Goal: Transaction & Acquisition: Subscribe to service/newsletter

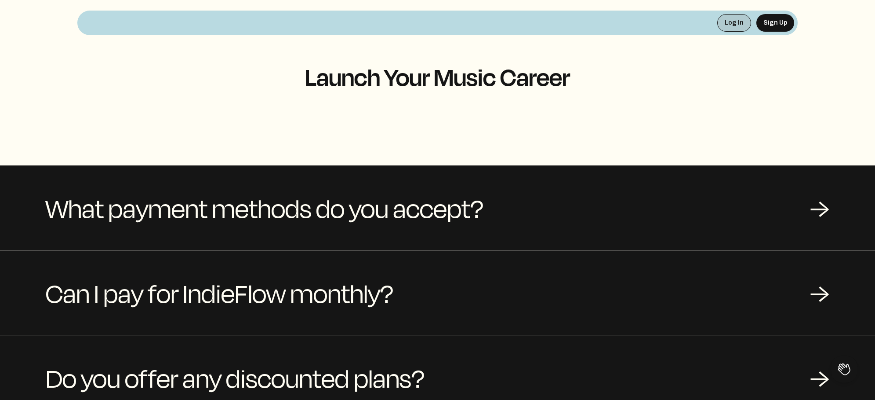
click at [732, 20] on button "Log In" at bounding box center [735, 23] width 34 height 18
click at [779, 25] on button "Sign Up" at bounding box center [776, 23] width 38 height 18
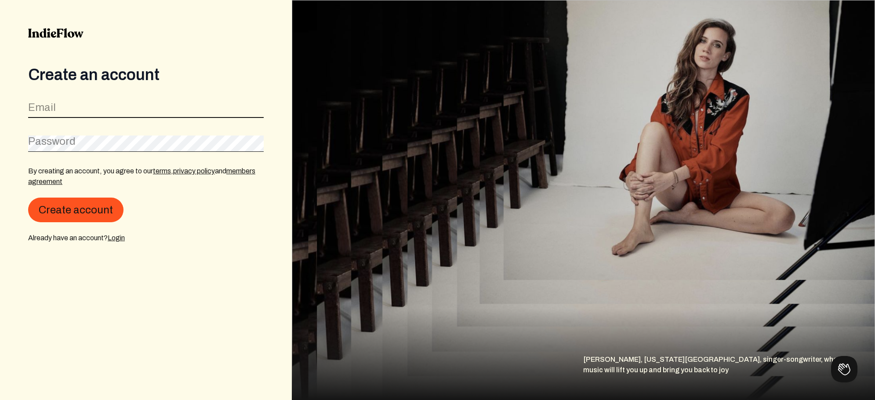
click at [129, 103] on input "email" at bounding box center [146, 109] width 236 height 17
type input "s"
type input "[EMAIL_ADDRESS][DOMAIN_NAME]"
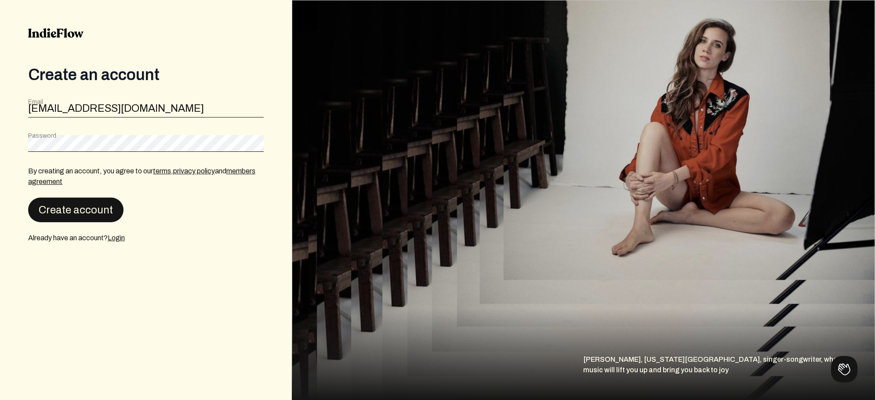
click at [64, 207] on button "Create account" at bounding box center [75, 209] width 95 height 25
click at [88, 273] on h3 "Unknown Error" at bounding box center [148, 269] width 215 height 11
